Goal: Transaction & Acquisition: Purchase product/service

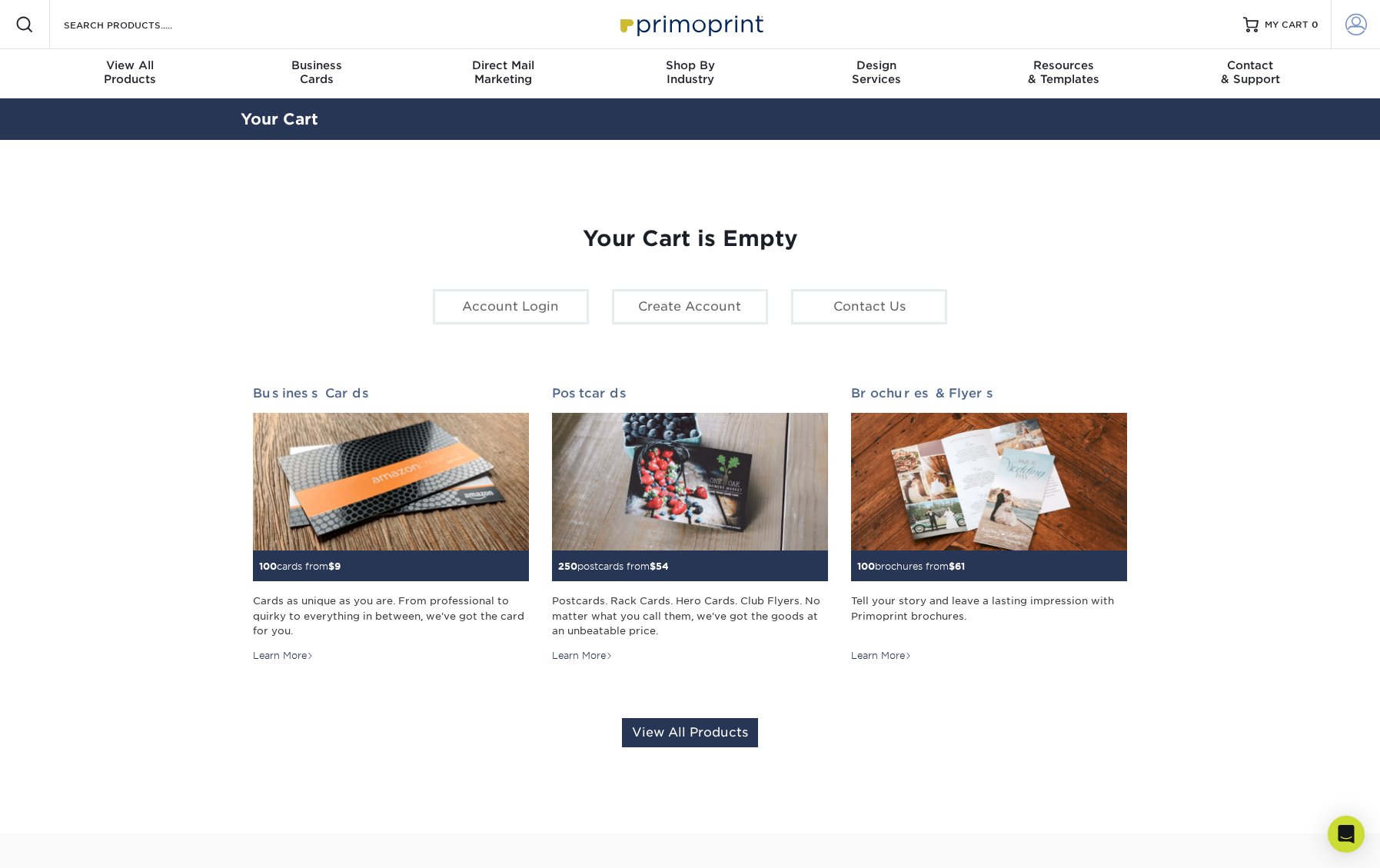
click at [1355, 23] on span at bounding box center [1356, 25] width 21 height 21
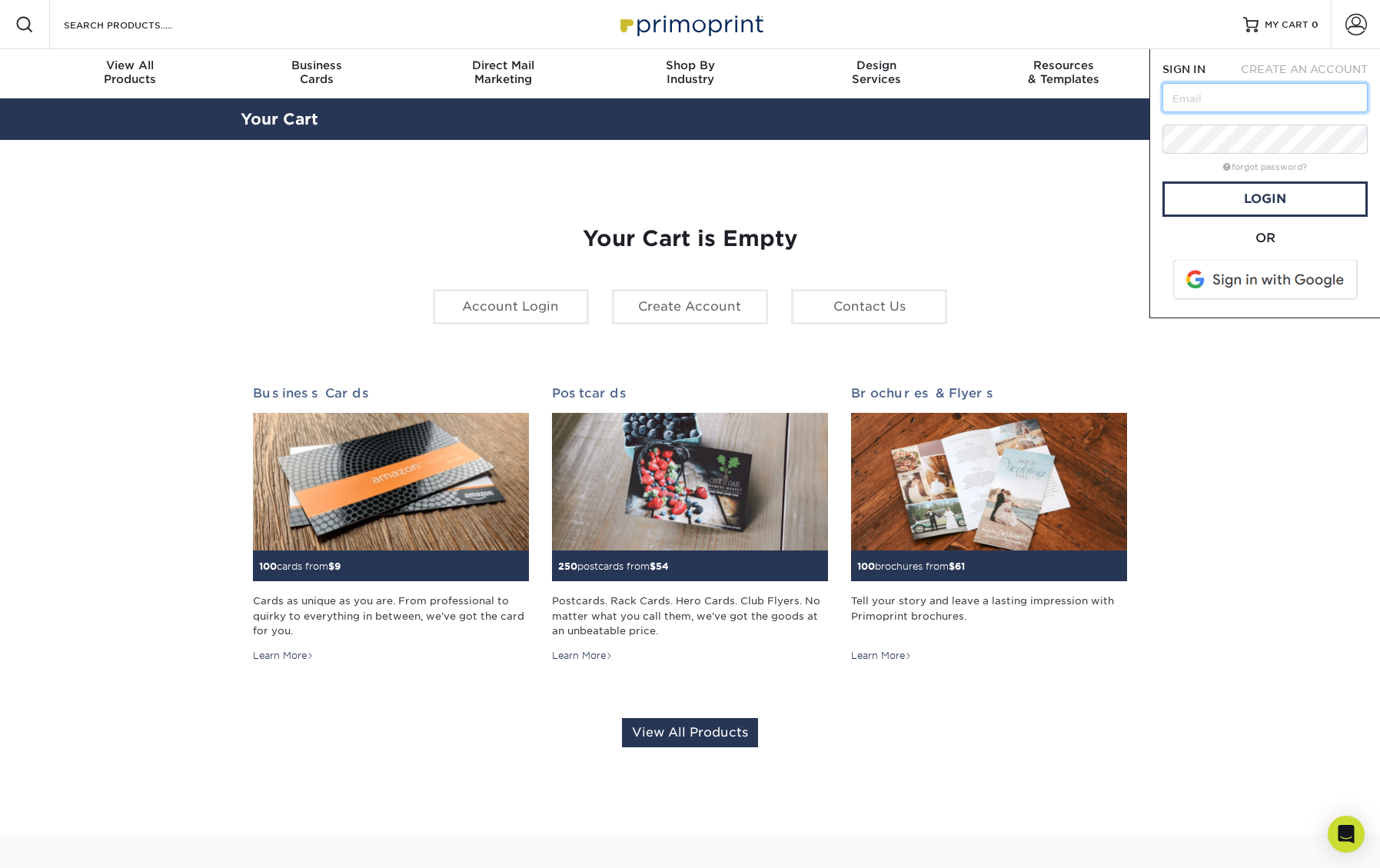
click at [1267, 102] on input "text" at bounding box center [1266, 97] width 206 height 29
click at [1231, 250] on div "OR" at bounding box center [1266, 267] width 206 height 76
click at [1259, 271] on span at bounding box center [1267, 279] width 196 height 40
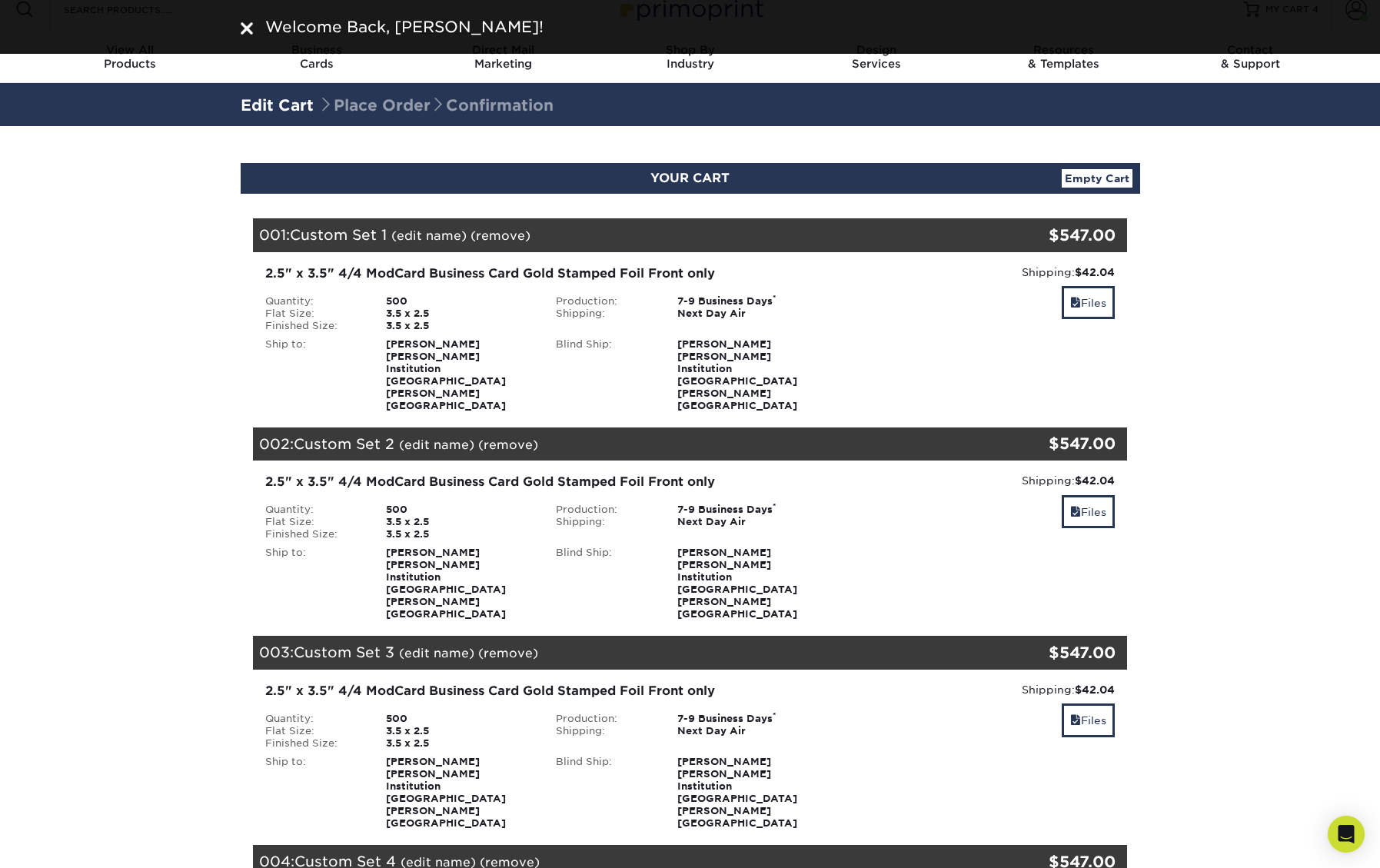
scroll to position [15, 0]
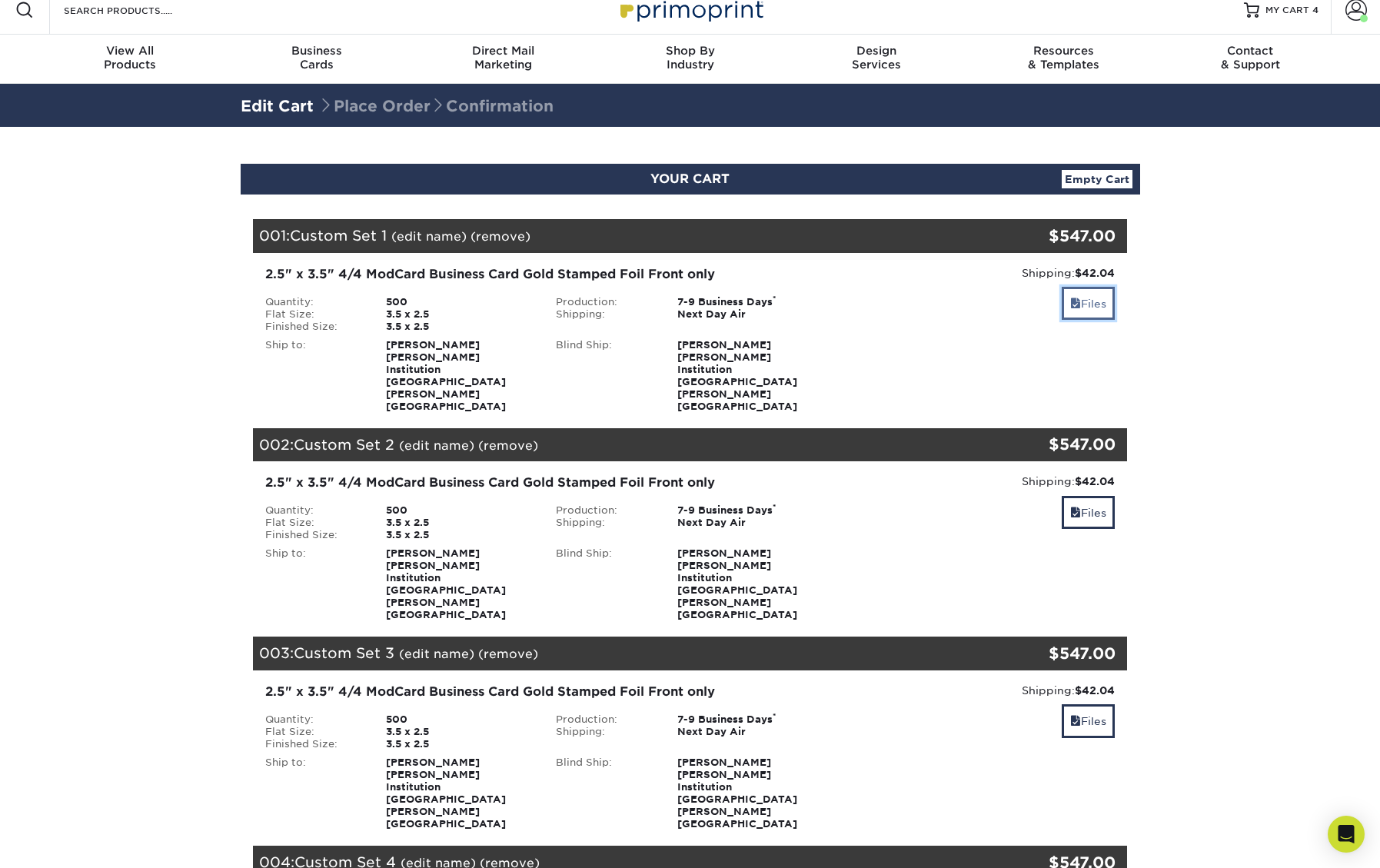
click at [1078, 306] on span at bounding box center [1076, 304] width 11 height 12
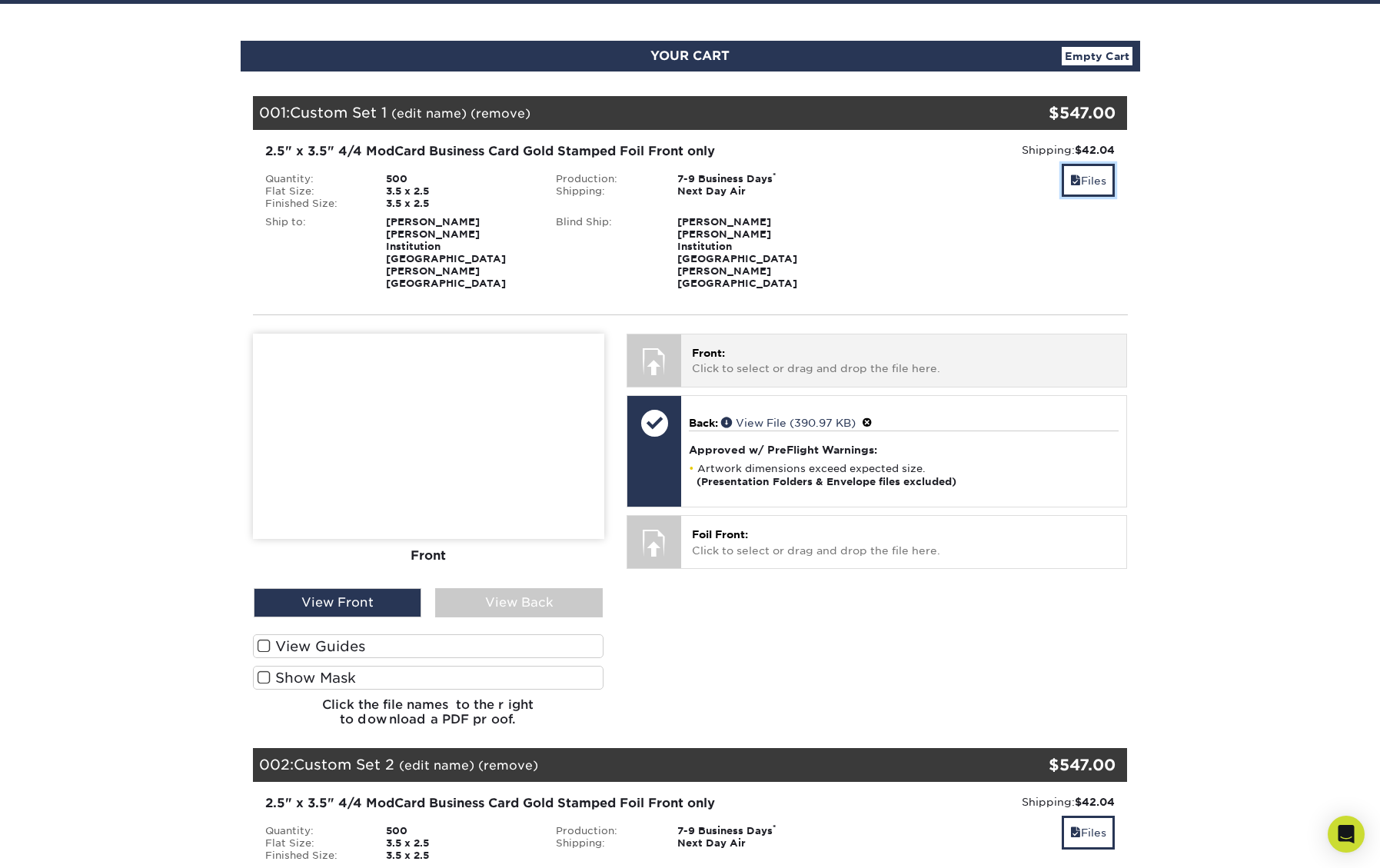
scroll to position [159, 0]
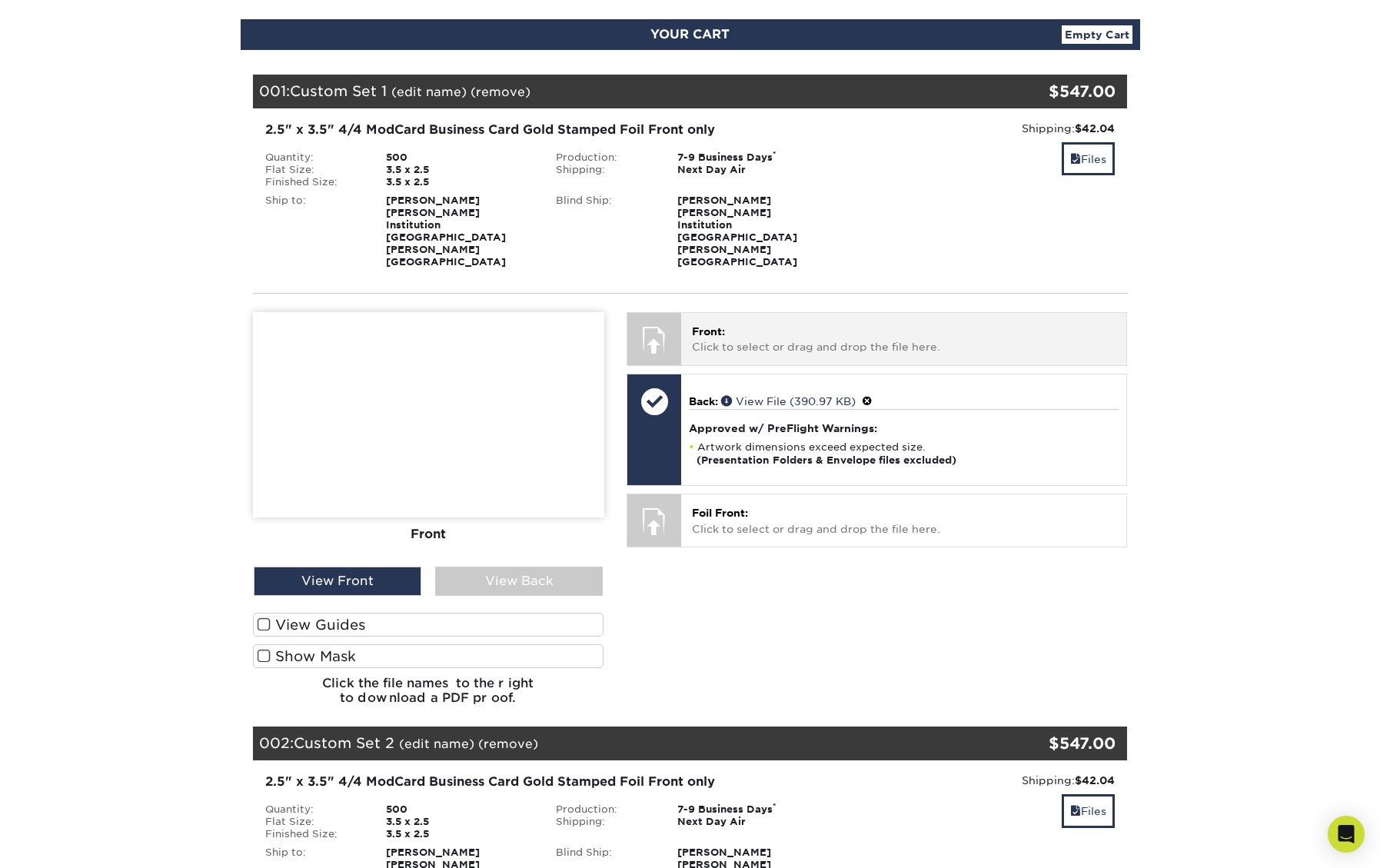
click at [767, 323] on p "Front: Click to select or drag and drop the file here." at bounding box center [904, 339] width 424 height 32
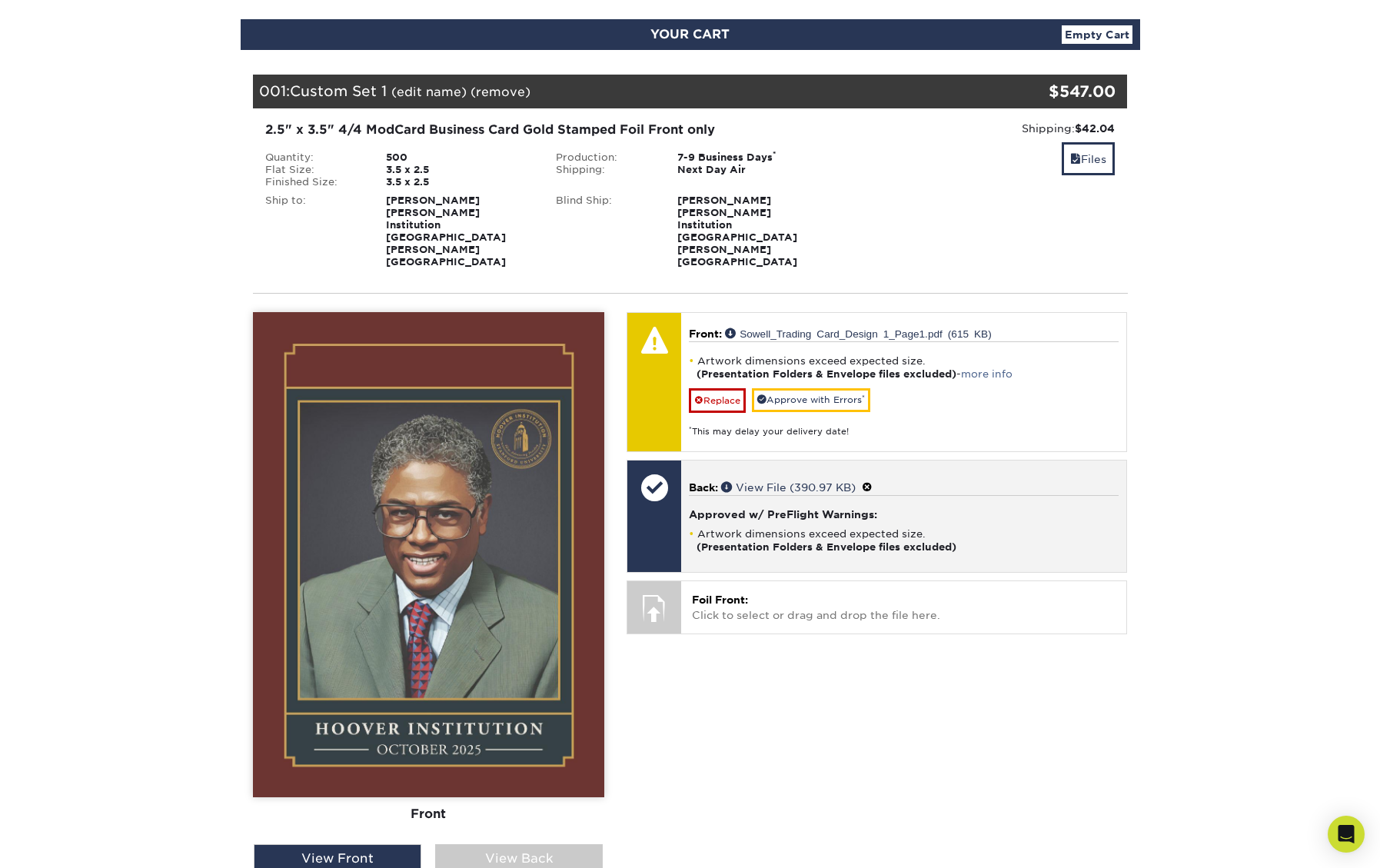
click at [934, 508] on h4 "Approved w/ PreFlight Warnings:" at bounding box center [904, 514] width 430 height 12
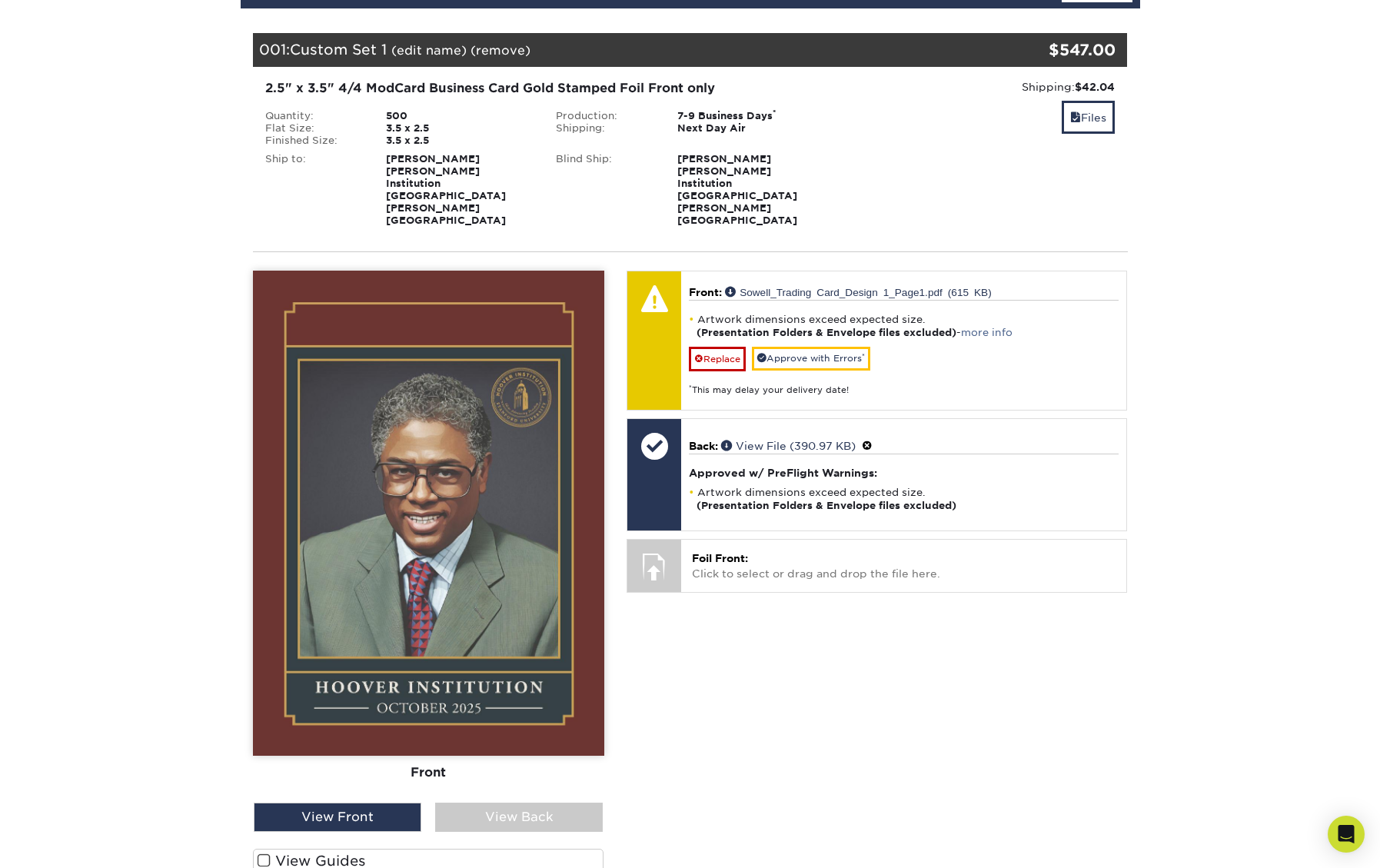
scroll to position [208, 0]
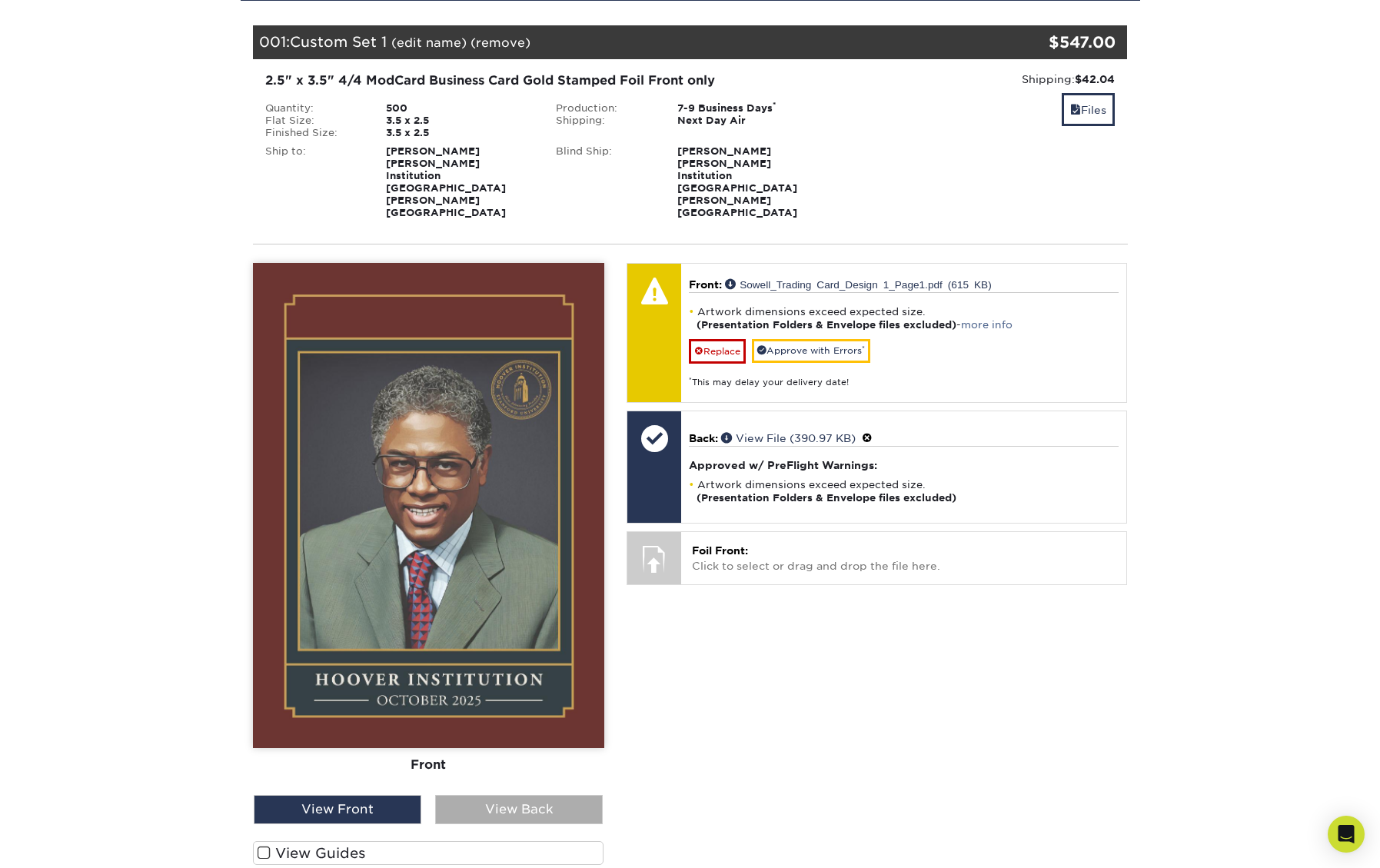
click at [468, 794] on div "View Back" at bounding box center [519, 808] width 168 height 29
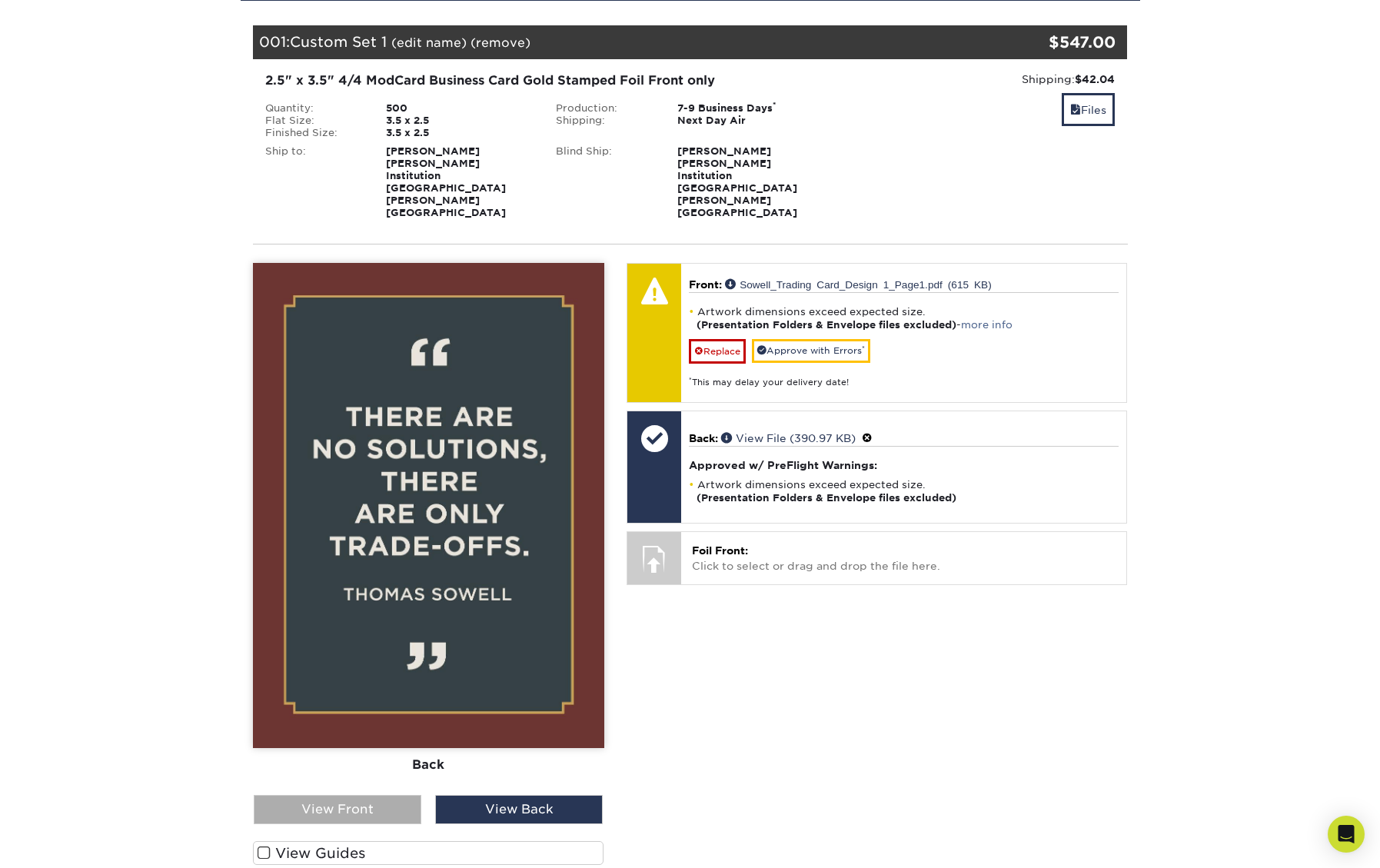
click at [385, 794] on div "View Front" at bounding box center [338, 808] width 168 height 29
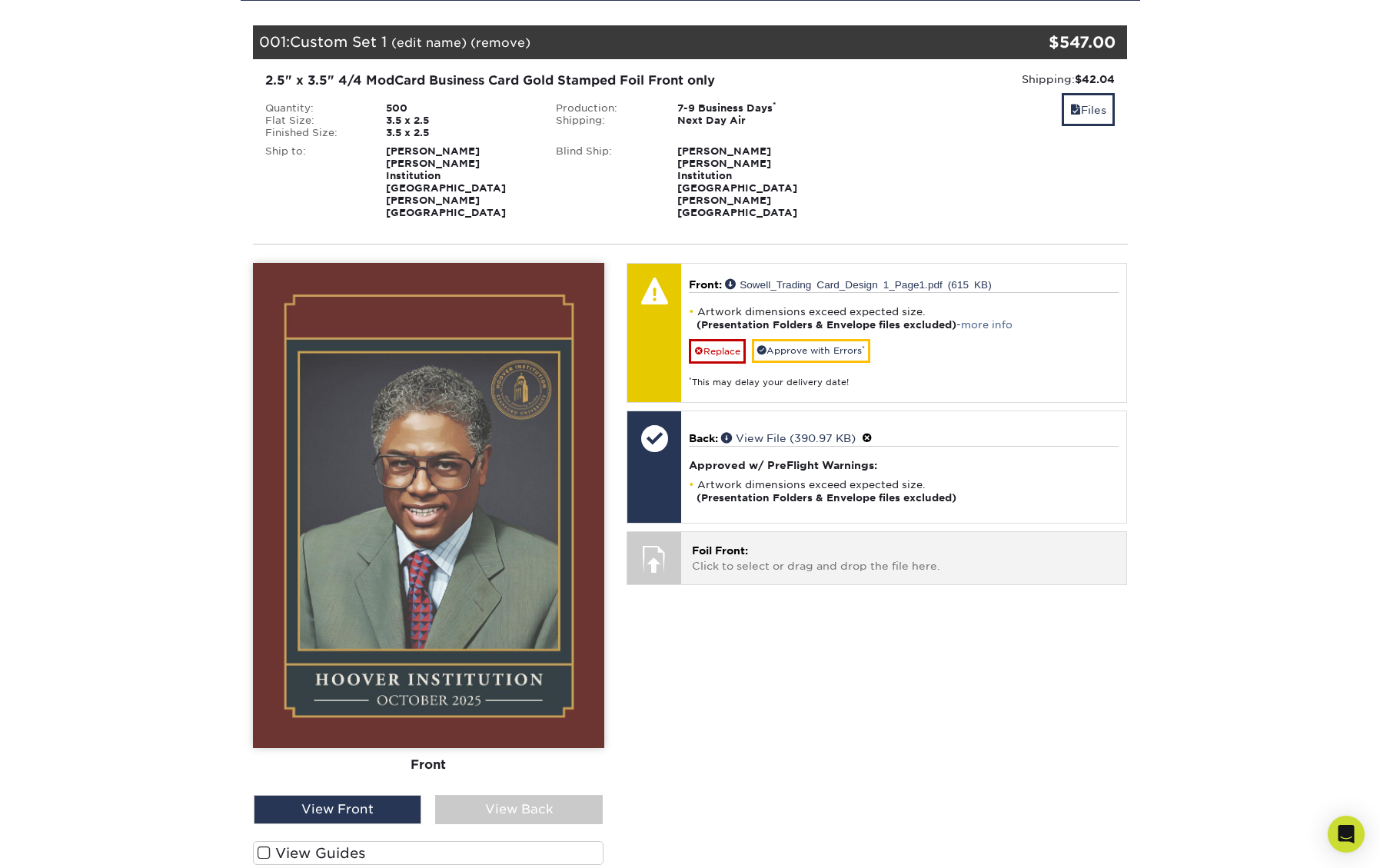
click at [803, 543] on p "Foil Front: Click to select or drag and drop the file here." at bounding box center [904, 559] width 424 height 32
